Goal: Book appointment/travel/reservation

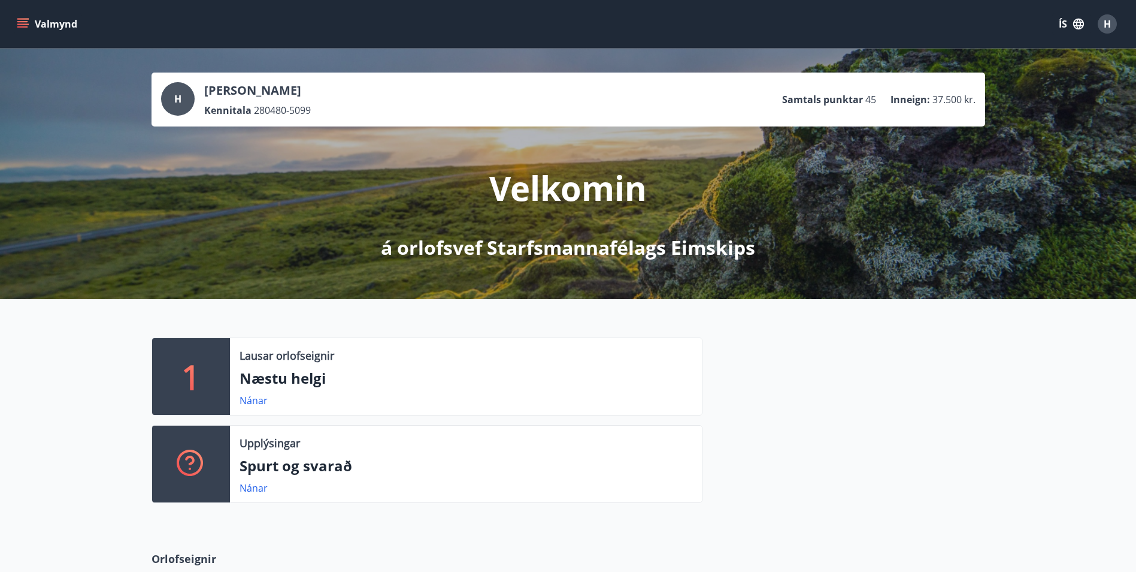
click at [22, 25] on icon "menu" at bounding box center [23, 24] width 12 height 12
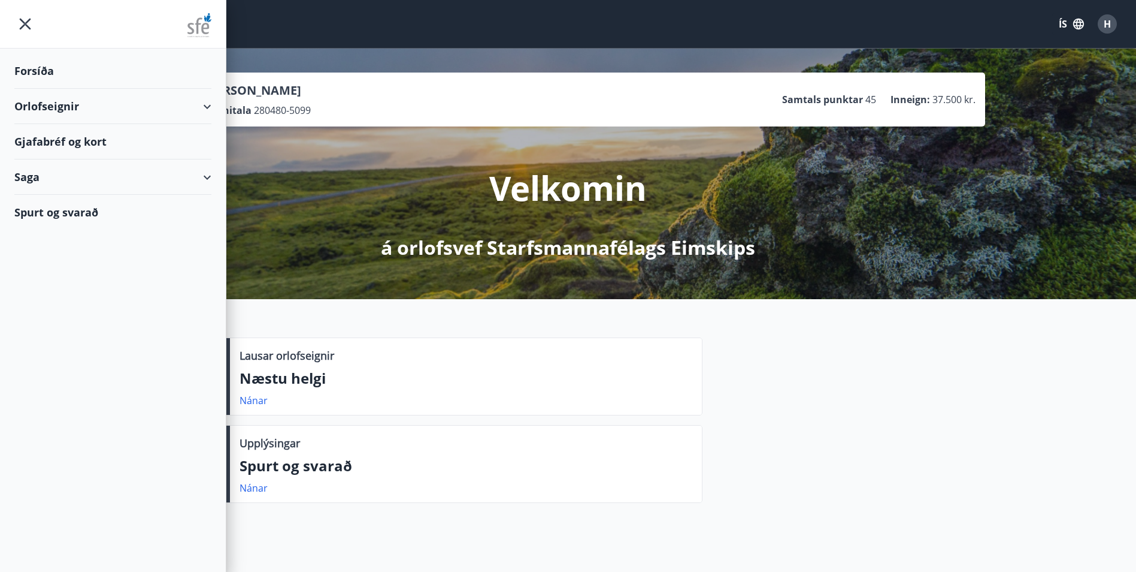
click at [37, 110] on div "Orlofseignir" at bounding box center [112, 106] width 197 height 35
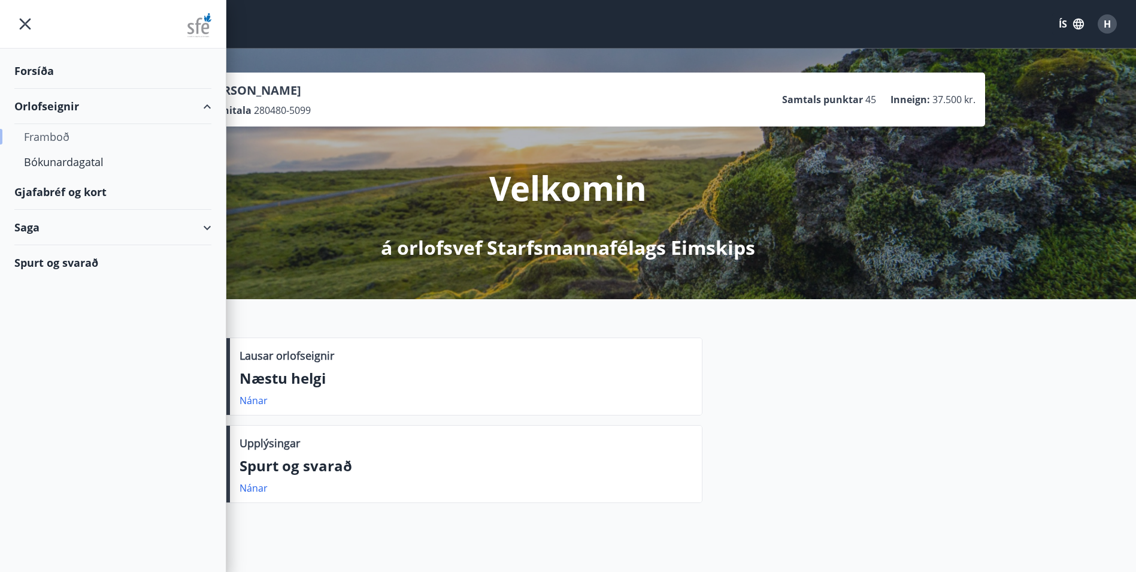
click at [47, 135] on div "Framboð" at bounding box center [113, 136] width 178 height 25
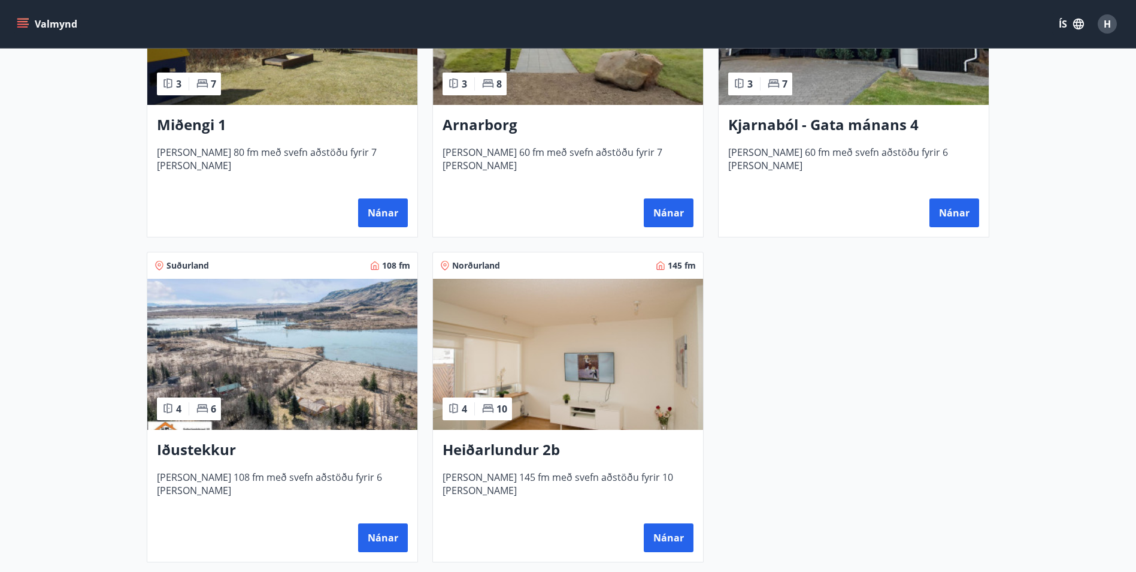
scroll to position [699, 0]
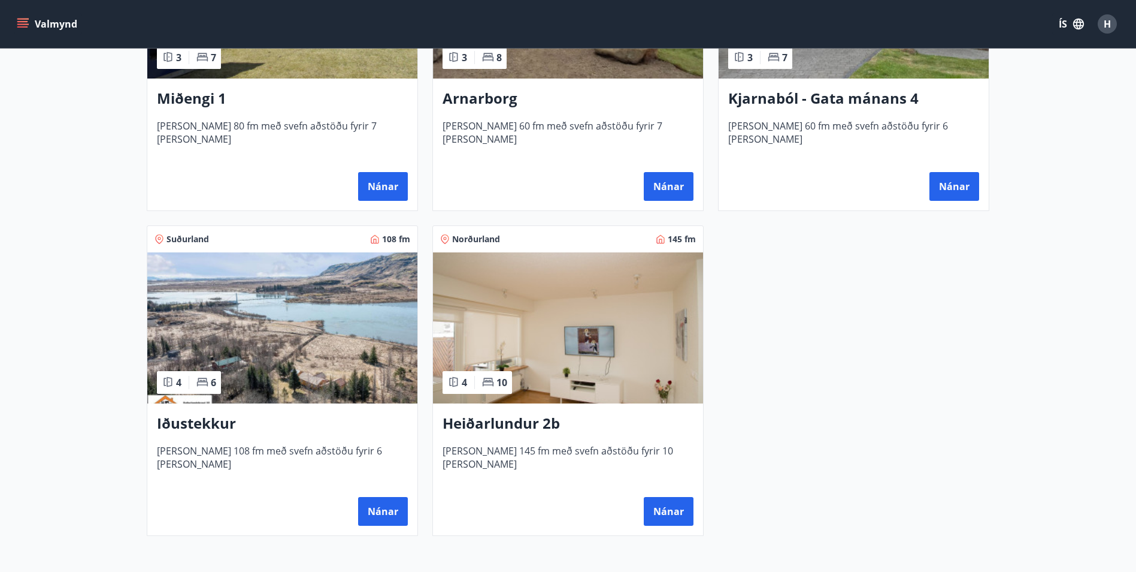
click at [312, 333] on img at bounding box center [282, 327] width 270 height 151
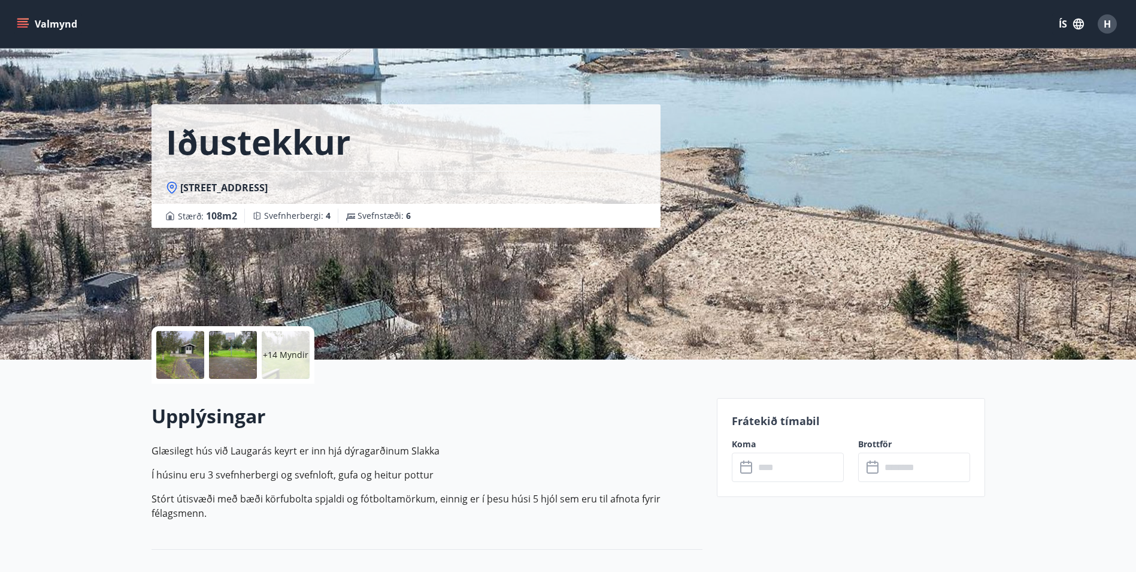
scroll to position [140, 0]
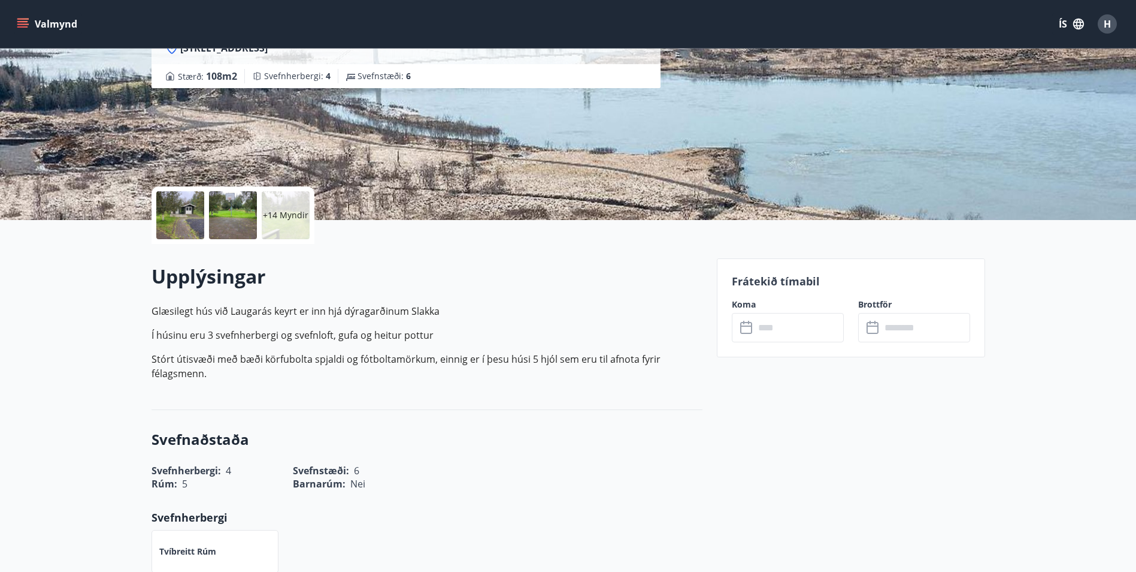
click at [804, 331] on input "text" at bounding box center [799, 327] width 89 height 29
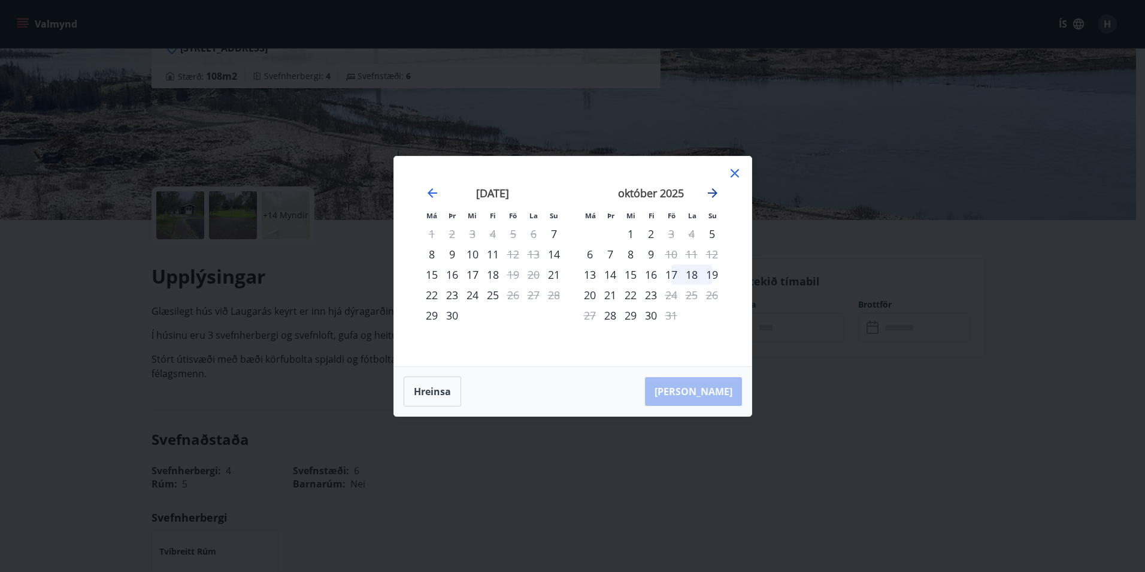
click at [711, 196] on icon "Move forward to switch to the next month." at bounding box center [713, 193] width 14 height 14
click at [676, 275] on div "16" at bounding box center [671, 274] width 20 height 20
click at [711, 278] on div "18" at bounding box center [712, 274] width 20 height 20
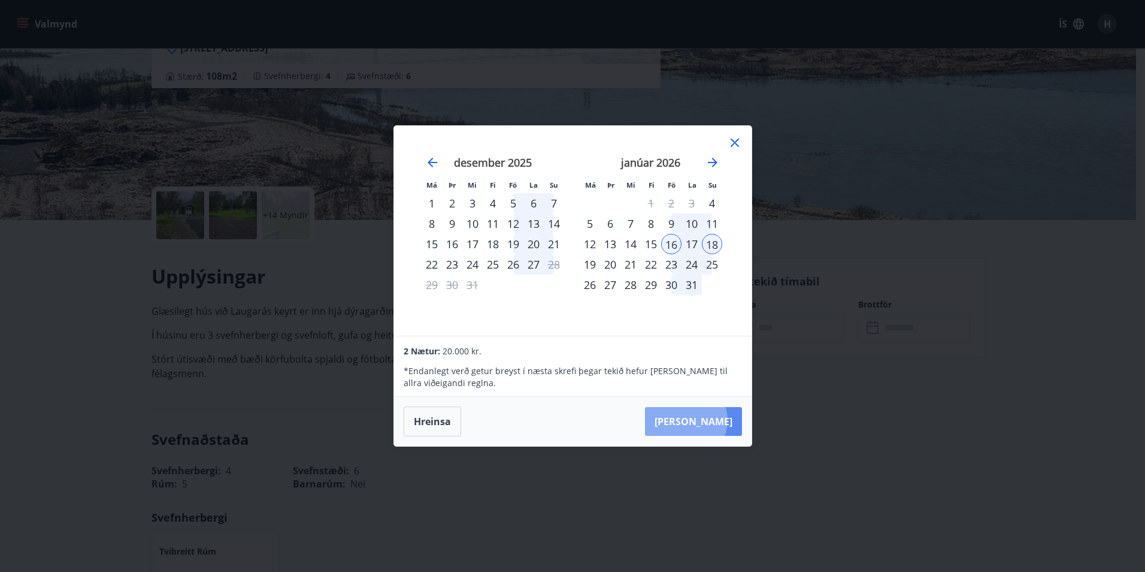
click at [723, 420] on button "[PERSON_NAME]" at bounding box center [693, 421] width 97 height 29
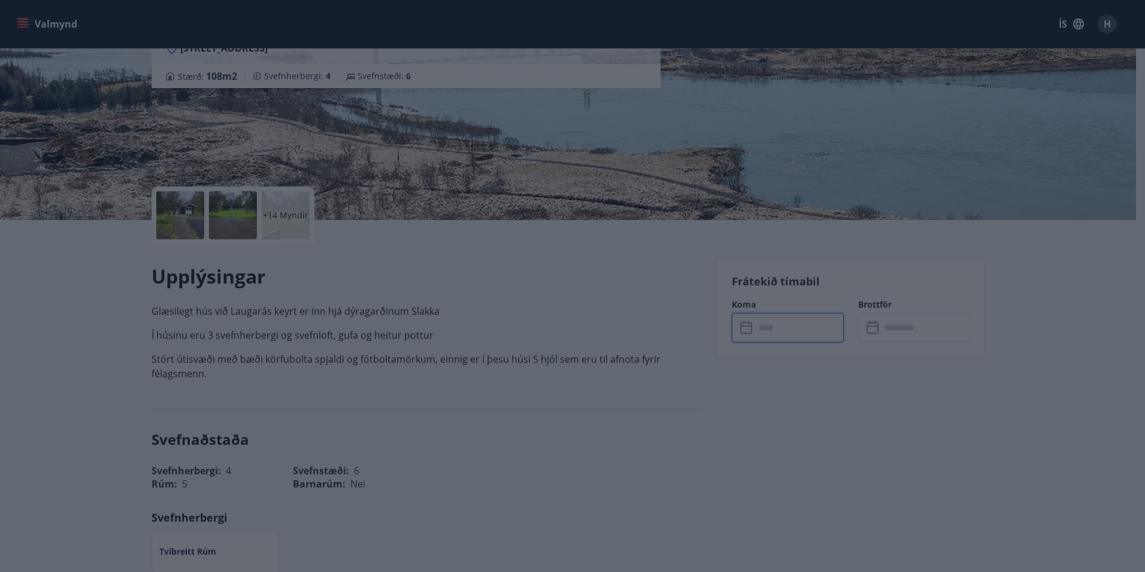
type input "******"
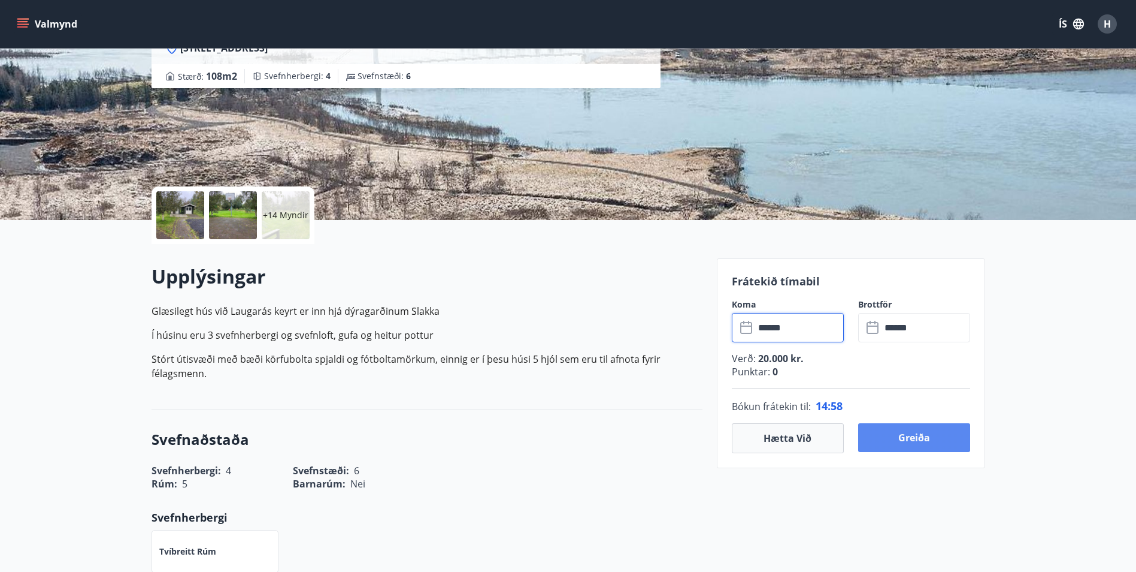
click at [906, 443] on button "Greiða" at bounding box center [915, 437] width 112 height 29
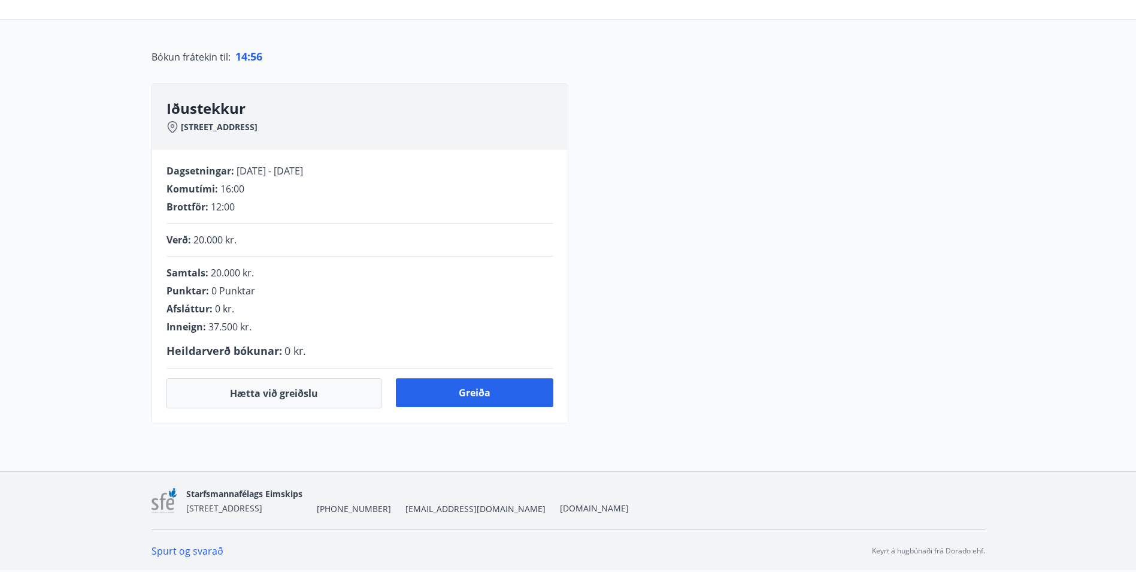
scroll to position [140, 0]
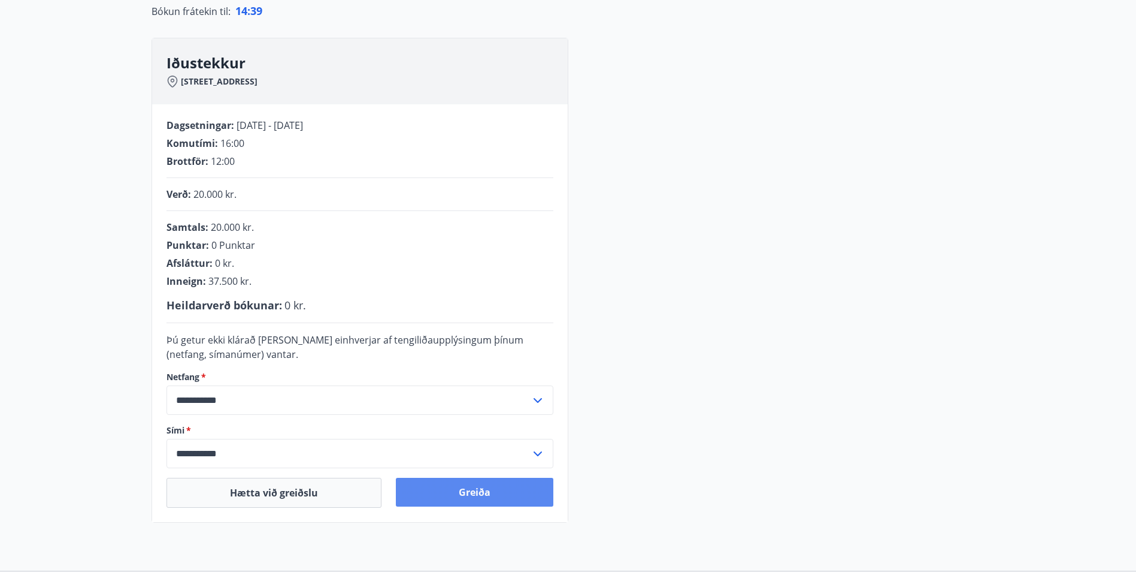
click at [473, 497] on button "Greiða" at bounding box center [475, 491] width 158 height 29
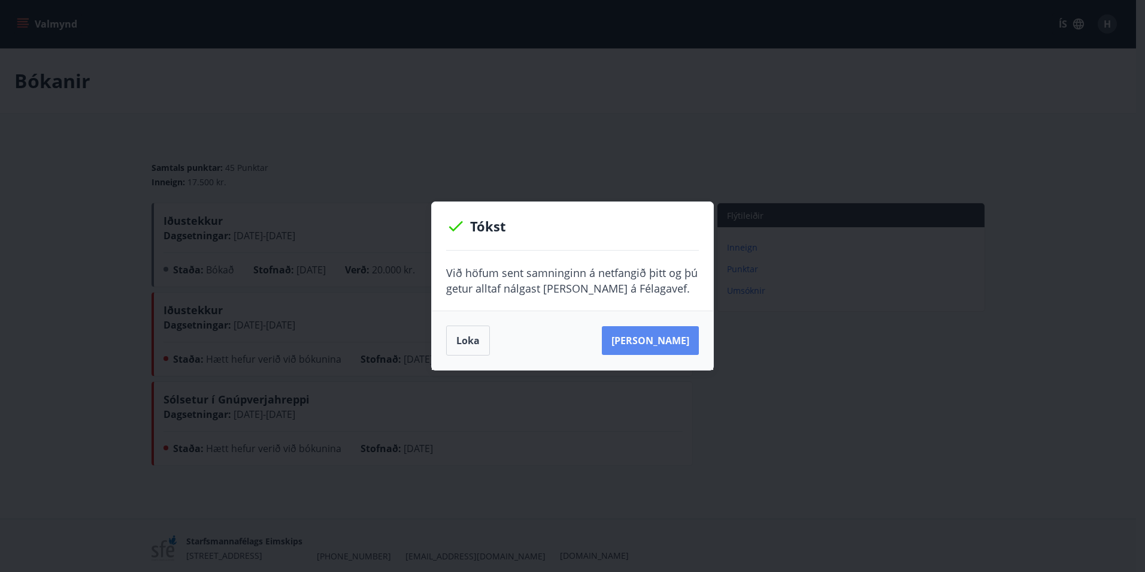
click at [666, 340] on button "[PERSON_NAME]" at bounding box center [650, 340] width 97 height 29
click at [656, 340] on button "[PERSON_NAME]" at bounding box center [650, 340] width 97 height 29
click at [467, 341] on button "Loka" at bounding box center [468, 340] width 44 height 30
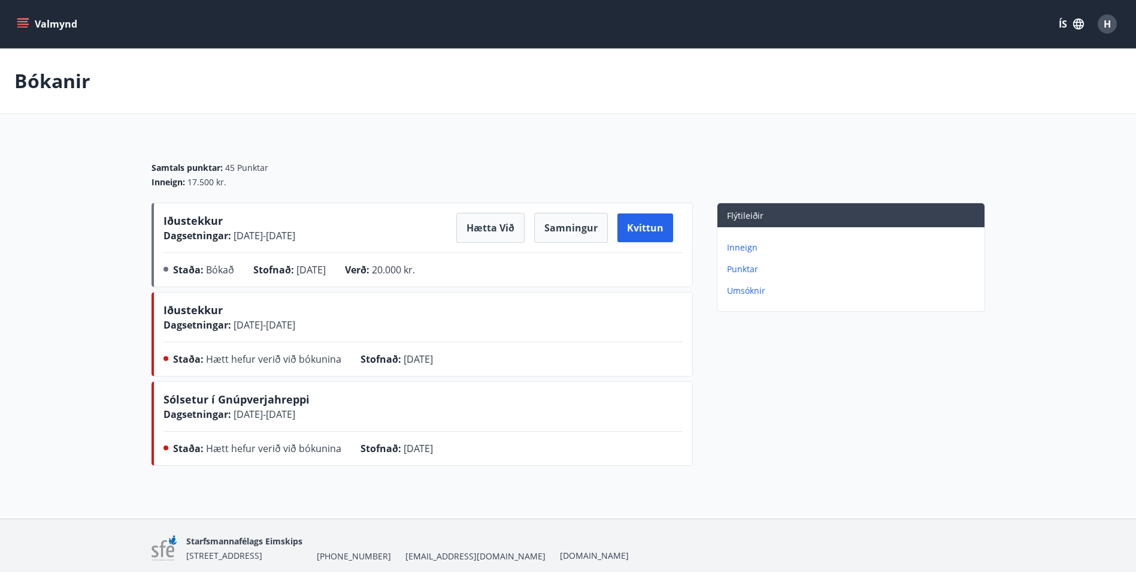
click at [80, 188] on main "Bókanir Samtals punktar : 45 Punktar Inneign : 17.500 kr. Iðustekkur Dagsetning…" at bounding box center [568, 260] width 1136 height 422
click at [742, 246] on p "Inneign" at bounding box center [853, 247] width 253 height 12
